Goal: Entertainment & Leisure: Consume media (video, audio)

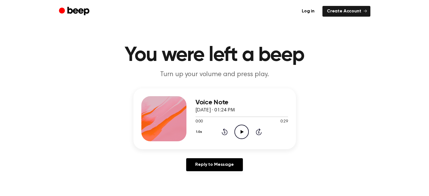
click at [242, 132] on icon "Play Audio" at bounding box center [241, 132] width 14 height 14
click at [197, 115] on div at bounding box center [241, 116] width 92 height 5
click at [242, 134] on icon "Pause Audio" at bounding box center [241, 132] width 14 height 14
click at [240, 131] on icon "Play Audio" at bounding box center [241, 132] width 14 height 14
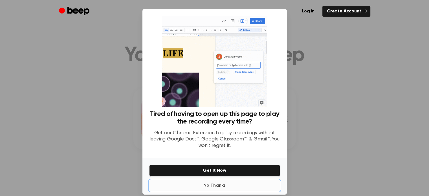
click at [219, 182] on button "No Thanks" at bounding box center [214, 185] width 131 height 11
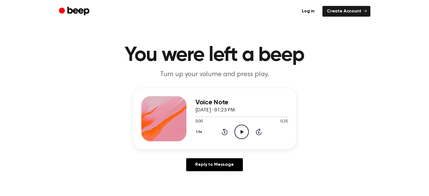
click at [241, 132] on icon at bounding box center [241, 132] width 3 height 4
